Goal: Find specific page/section: Find specific page/section

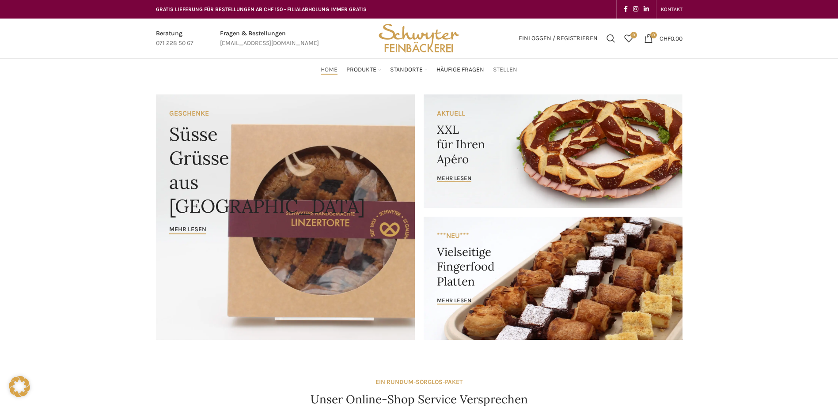
click at [501, 70] on span "Stellen" at bounding box center [505, 70] width 24 height 8
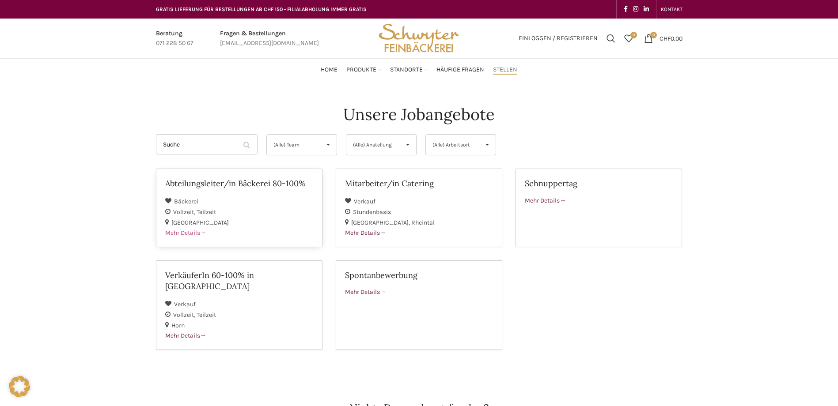
click at [209, 226] on div "St. Gallen" at bounding box center [239, 222] width 148 height 11
